Goal: Transaction & Acquisition: Book appointment/travel/reservation

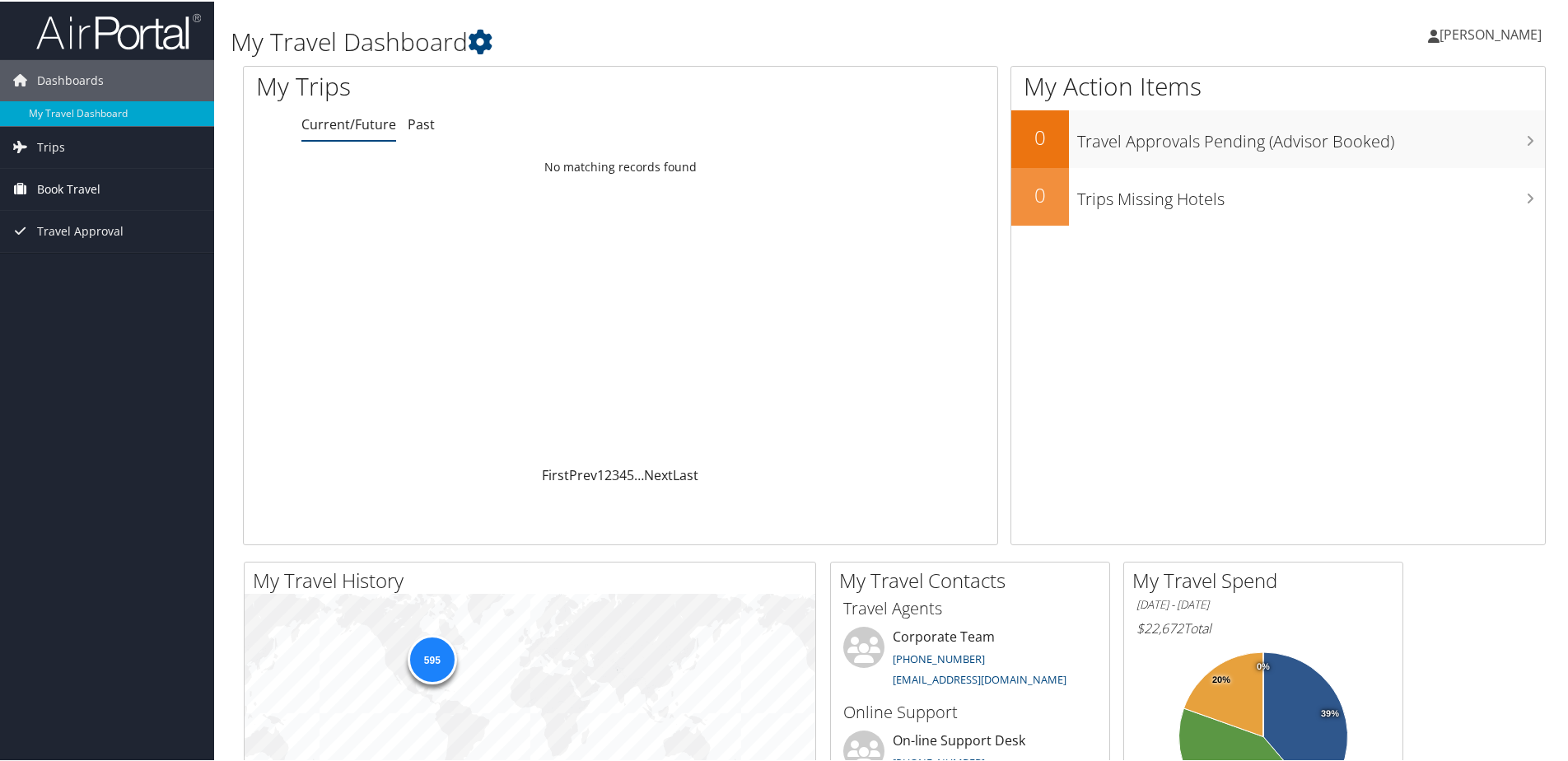
click at [71, 188] on span "Book Travel" at bounding box center [69, 187] width 63 height 41
click at [81, 271] on link "Book/Manage Online Trips" at bounding box center [107, 270] width 215 height 25
click at [81, 188] on span "Book Travel" at bounding box center [69, 187] width 63 height 41
click at [87, 266] on link "Book/Manage Online Trips" at bounding box center [107, 270] width 215 height 25
